Goal: Information Seeking & Learning: Learn about a topic

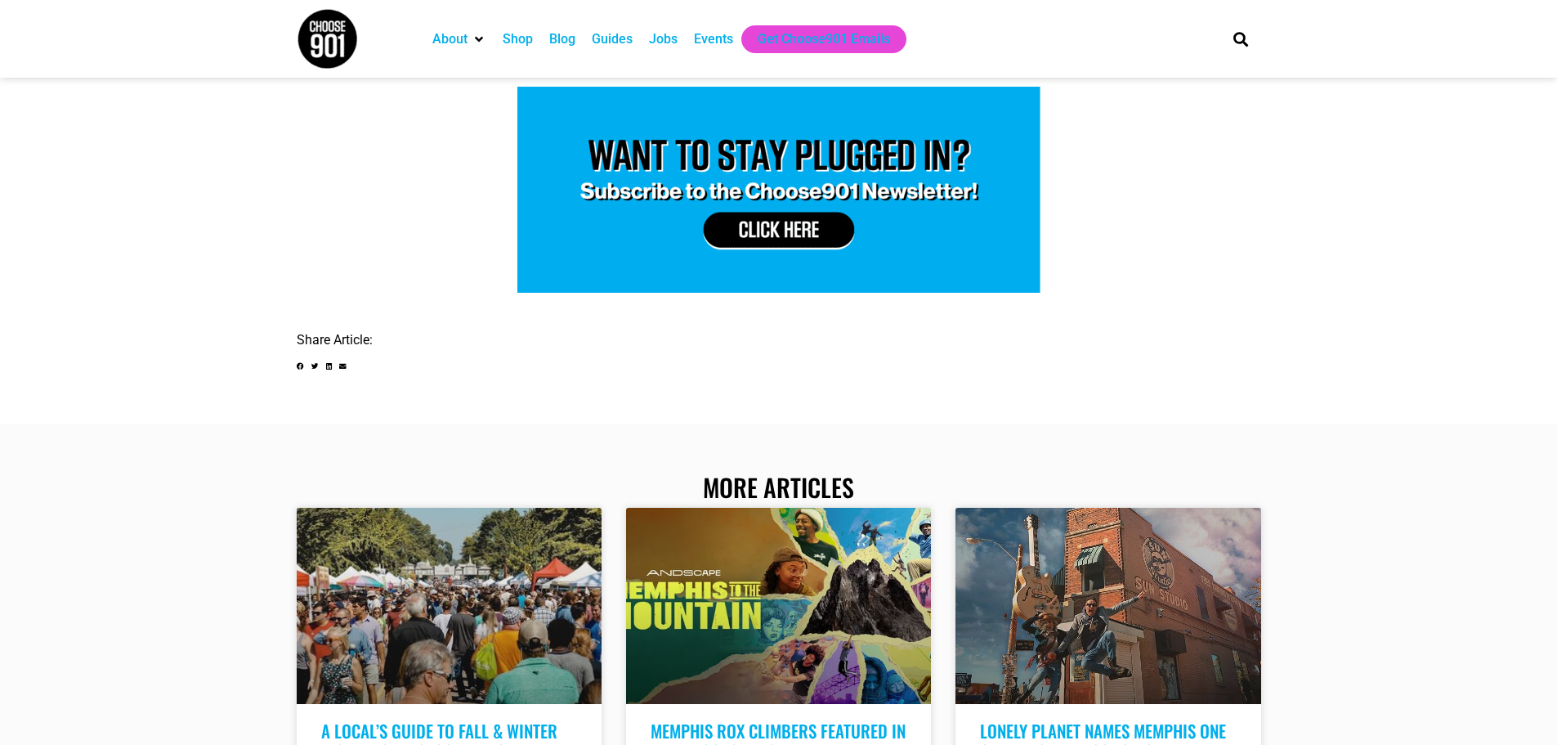
scroll to position [3270, 0]
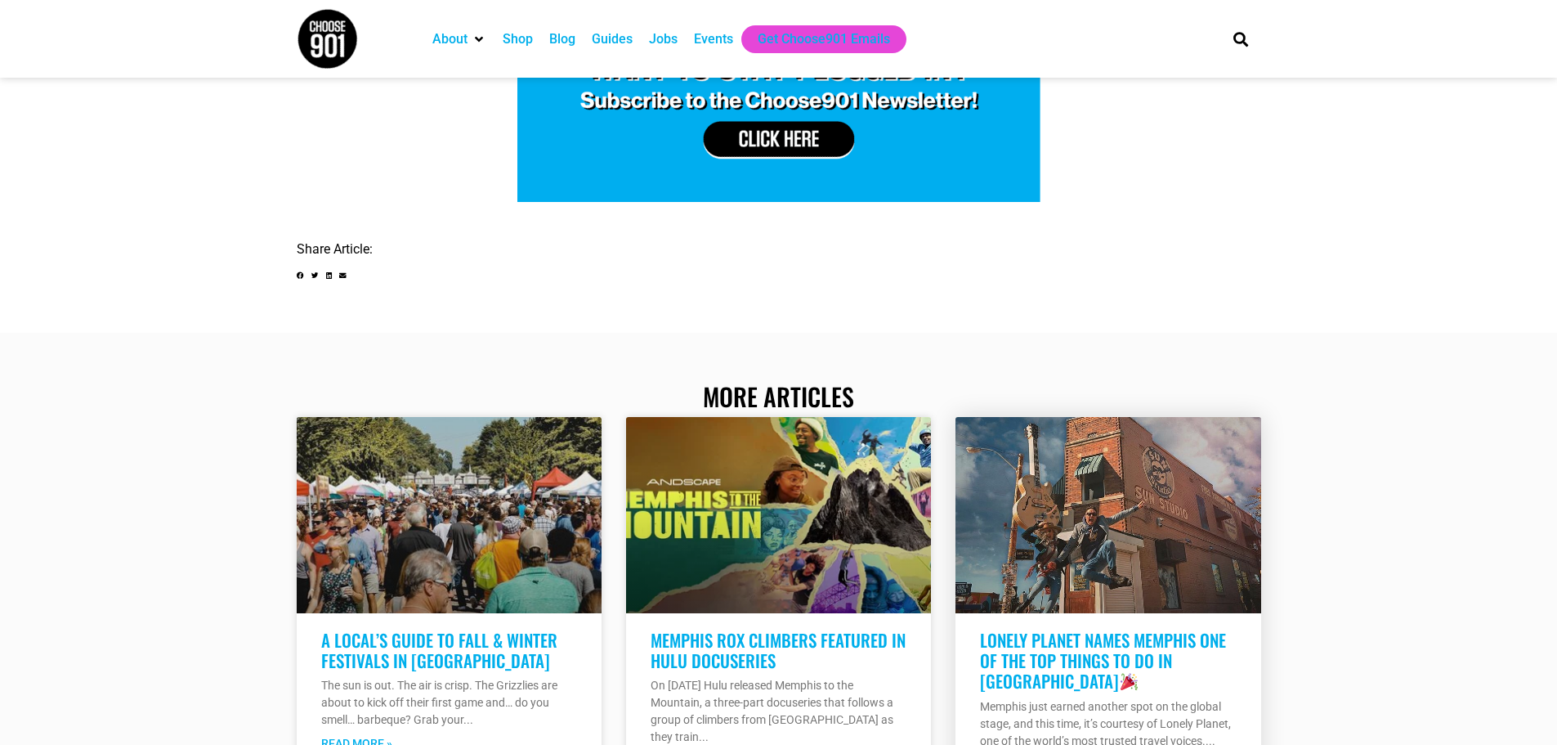
scroll to position [4415, 0]
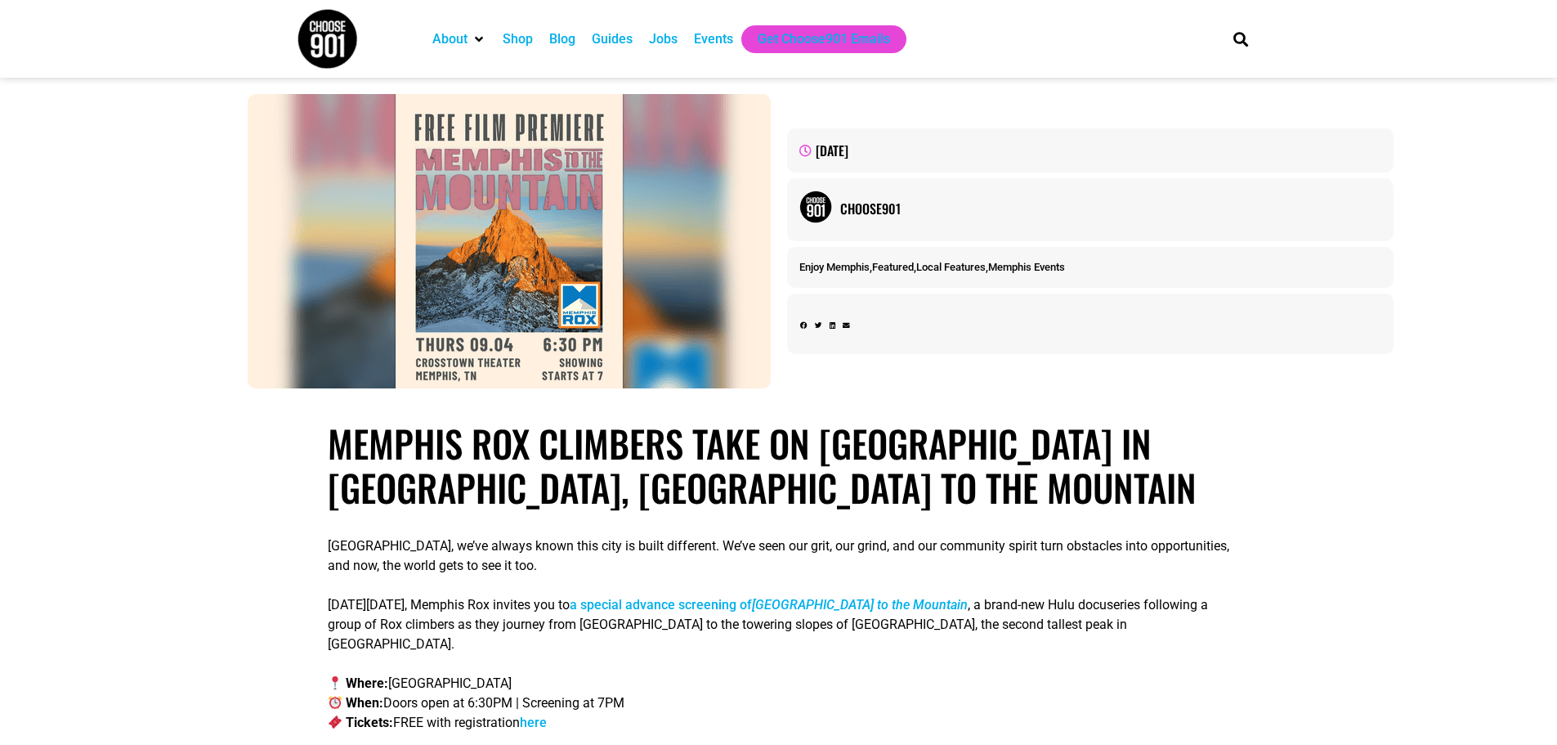
click at [486, 182] on img at bounding box center [509, 241] width 523 height 294
